Goal: Transaction & Acquisition: Subscribe to service/newsletter

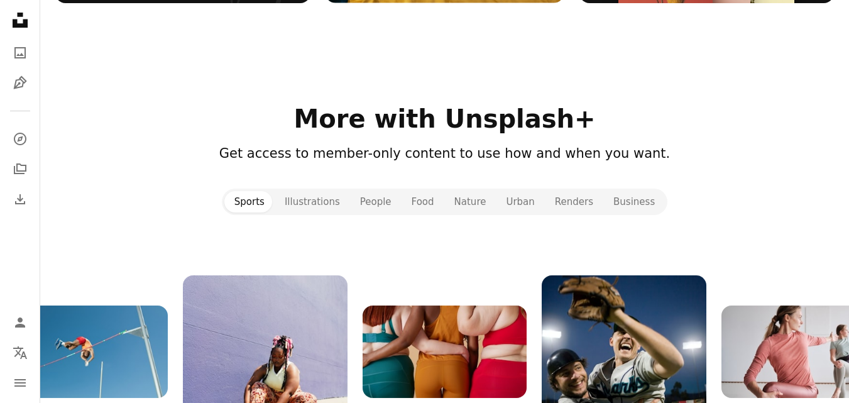
scroll to position [1320, 0]
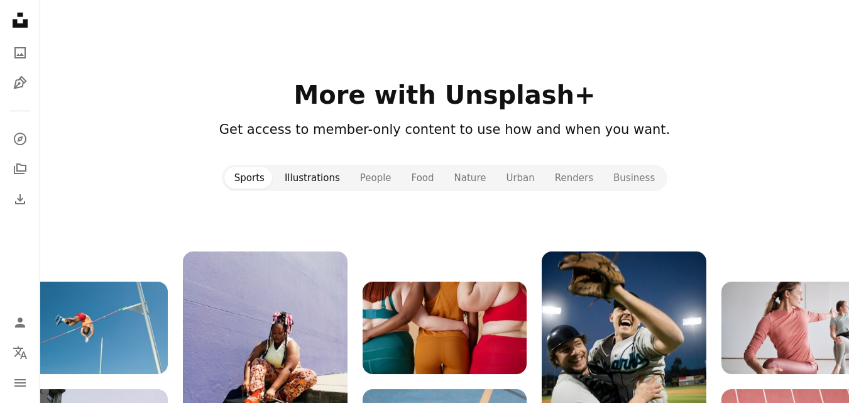
click at [311, 175] on button "Illustrations" at bounding box center [312, 177] width 75 height 21
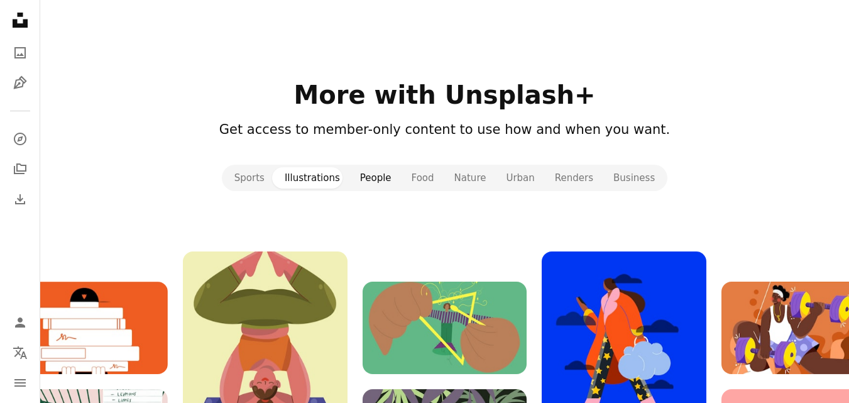
click at [371, 173] on button "People" at bounding box center [376, 177] width 52 height 21
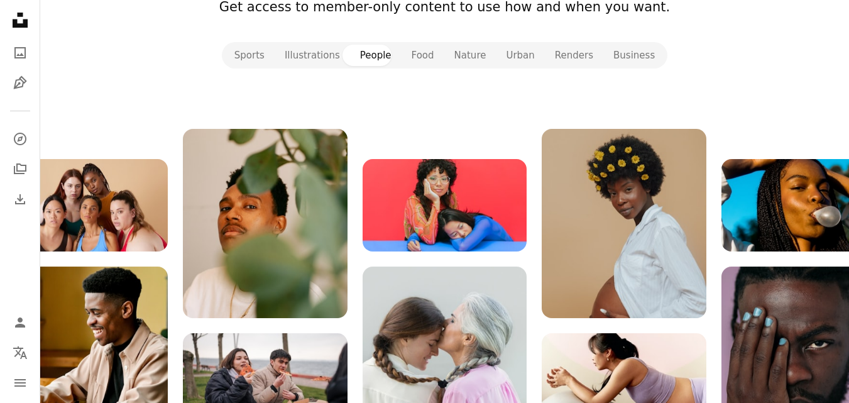
scroll to position [1446, 0]
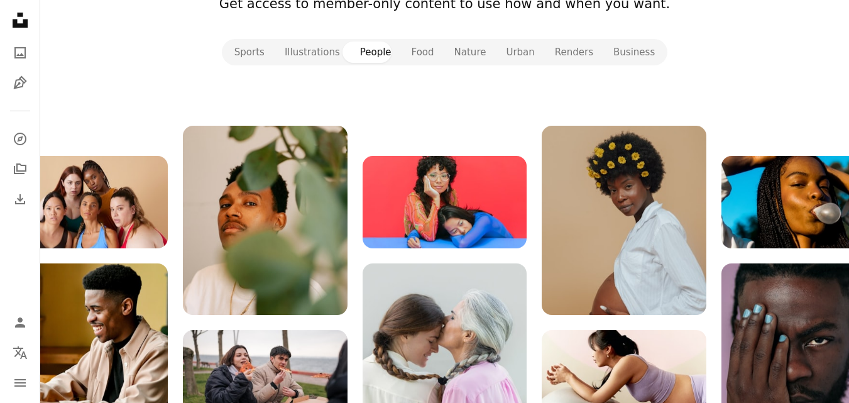
click at [651, 222] on img at bounding box center [624, 220] width 164 height 189
click at [575, 247] on img at bounding box center [624, 220] width 164 height 189
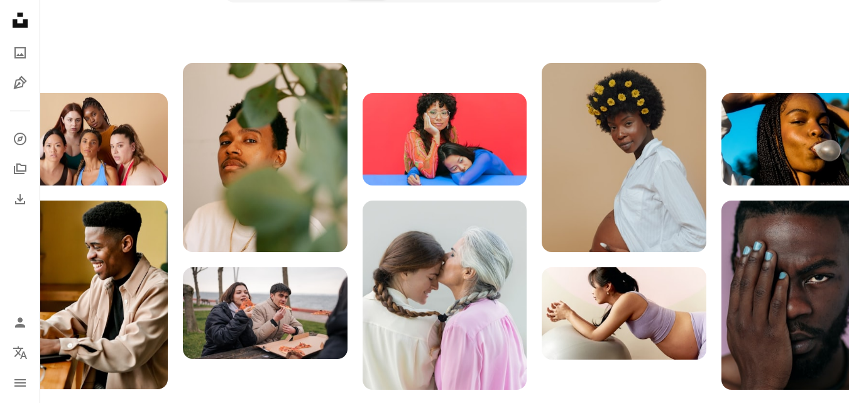
scroll to position [1383, 0]
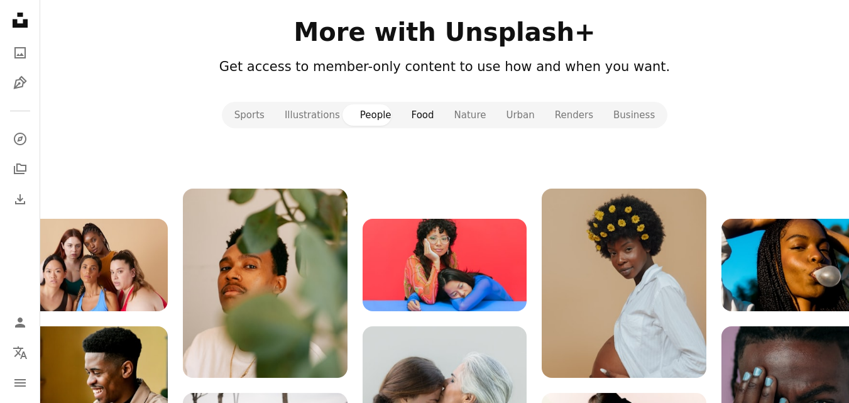
click at [415, 119] on button "Food" at bounding box center [423, 114] width 43 height 21
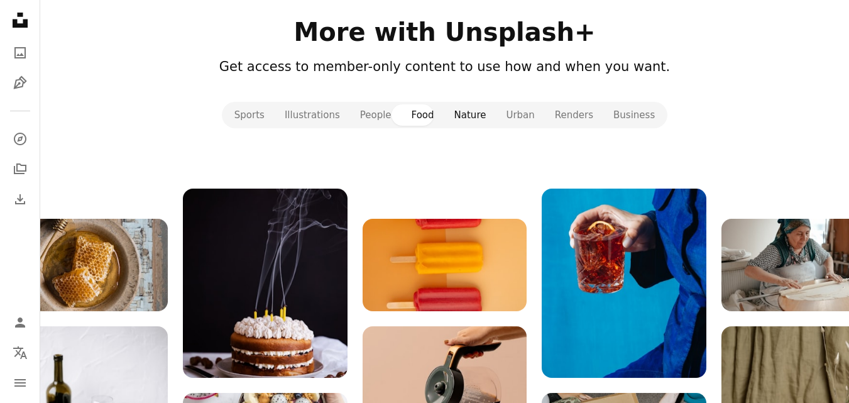
click at [471, 108] on button "Nature" at bounding box center [470, 114] width 52 height 21
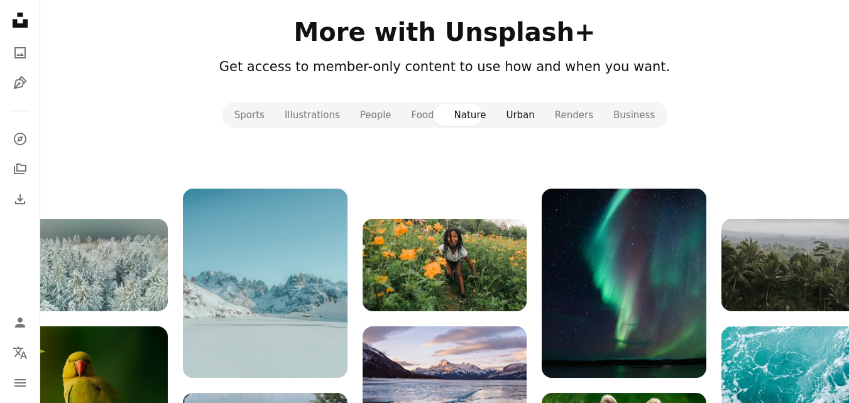
click at [516, 113] on button "Urban" at bounding box center [520, 114] width 48 height 21
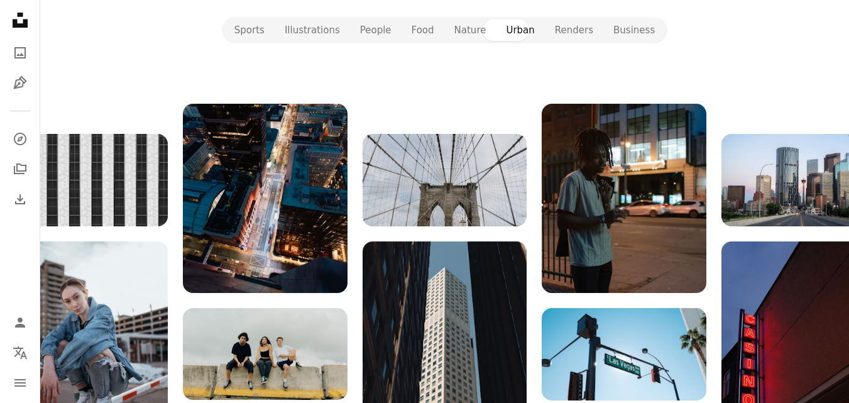
scroll to position [1446, 0]
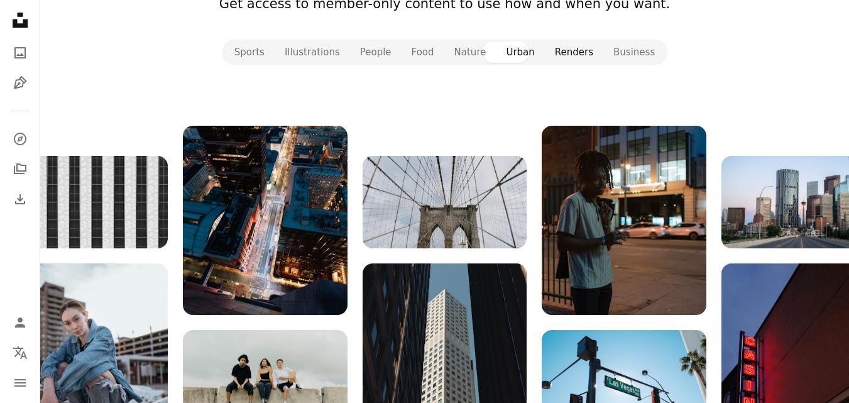
click at [581, 52] on button "Renders" at bounding box center [574, 51] width 58 height 21
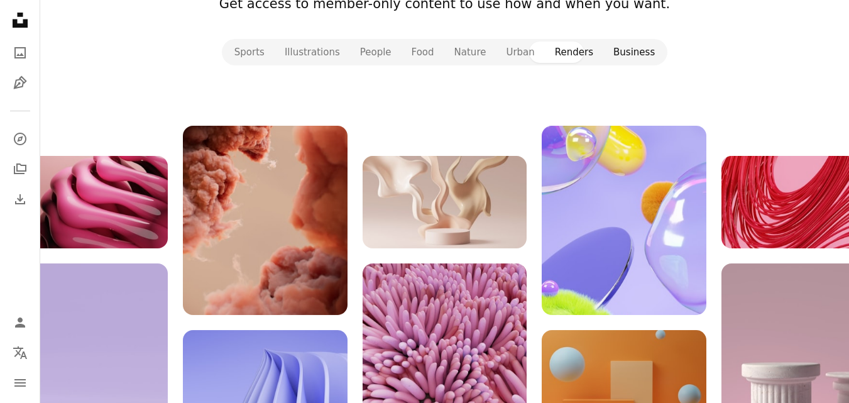
click at [615, 54] on button "Business" at bounding box center [634, 51] width 62 height 21
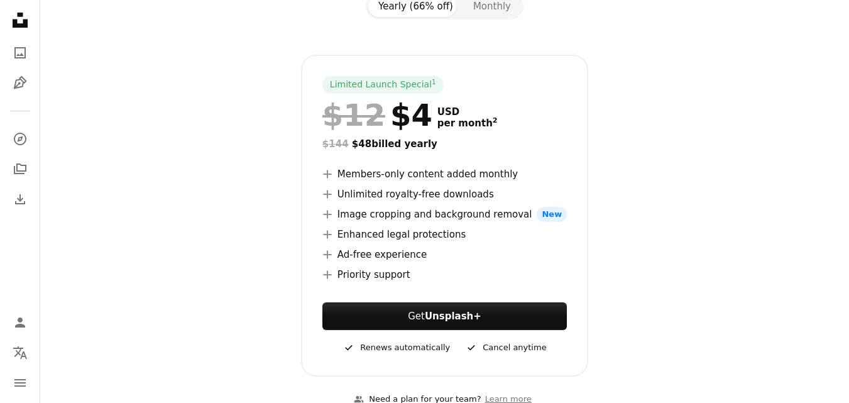
scroll to position [189, 0]
drag, startPoint x: 362, startPoint y: 143, endPoint x: 346, endPoint y: 144, distance: 16.4
click at [346, 144] on div "$144 $48 billed yearly" at bounding box center [444, 143] width 245 height 15
copy div "$48"
